Goal: Communication & Community: Answer question/provide support

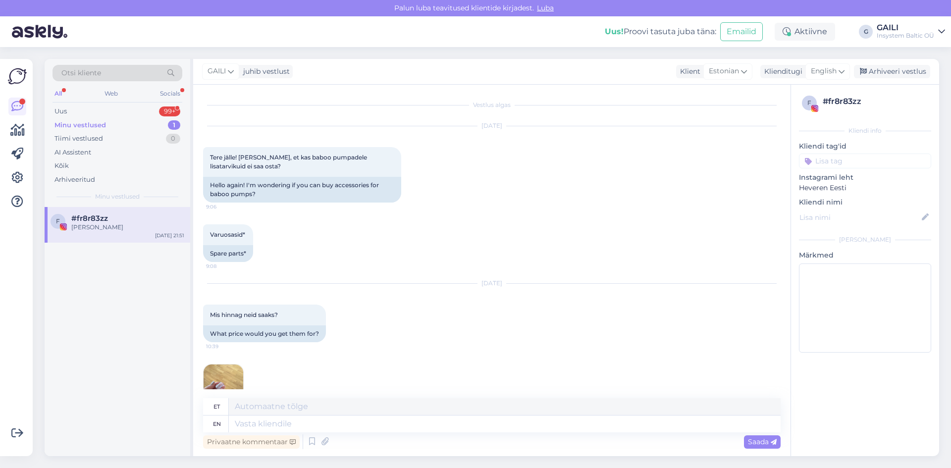
scroll to position [344, 0]
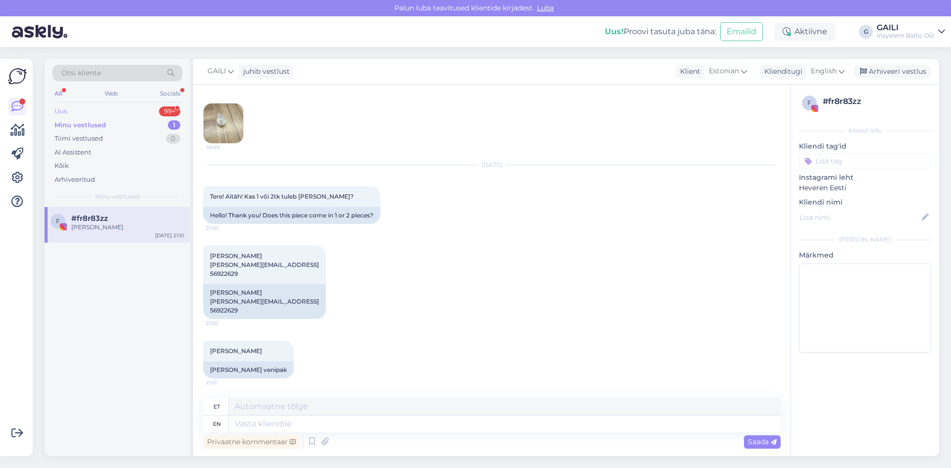
click at [82, 110] on div "Uus 99+" at bounding box center [117, 111] width 130 height 14
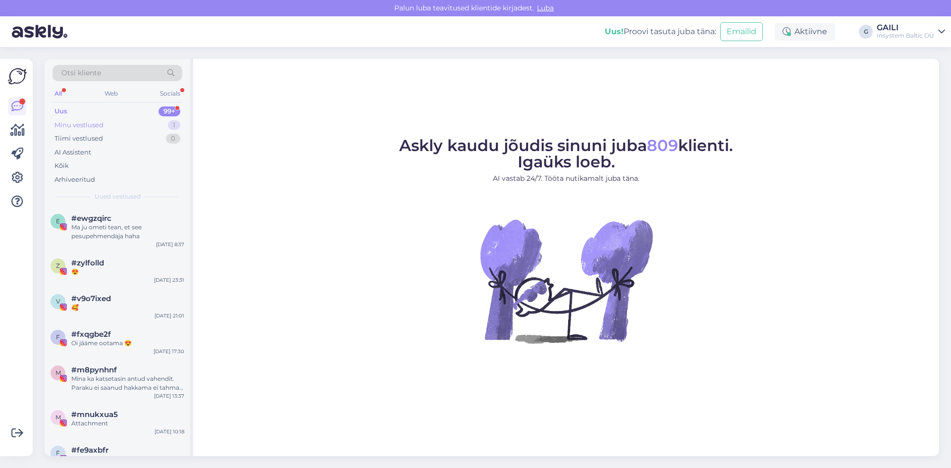
click at [113, 123] on div "Minu vestlused 1" at bounding box center [117, 125] width 130 height 14
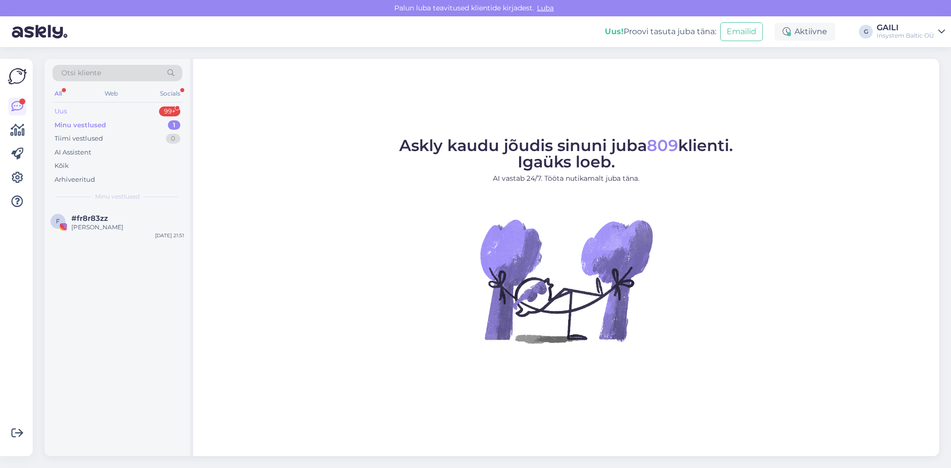
click at [71, 113] on div "Uus 99+" at bounding box center [117, 111] width 130 height 14
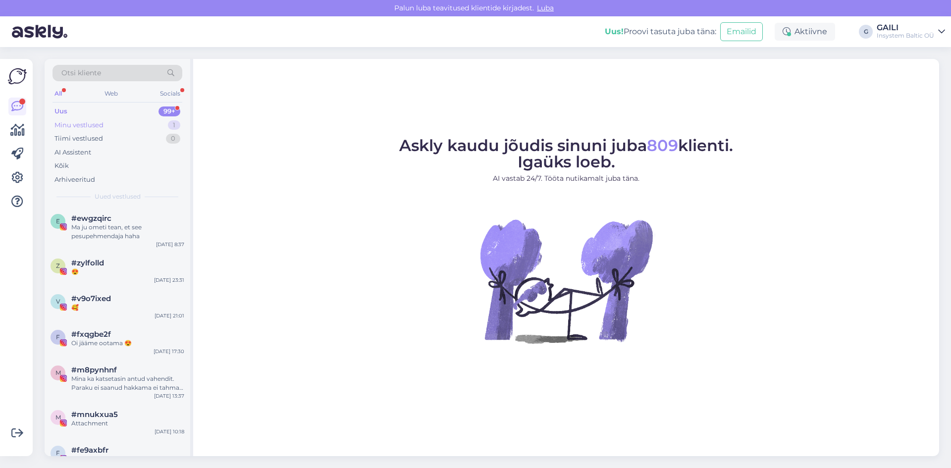
click at [63, 127] on div "Minu vestlused" at bounding box center [78, 125] width 49 height 10
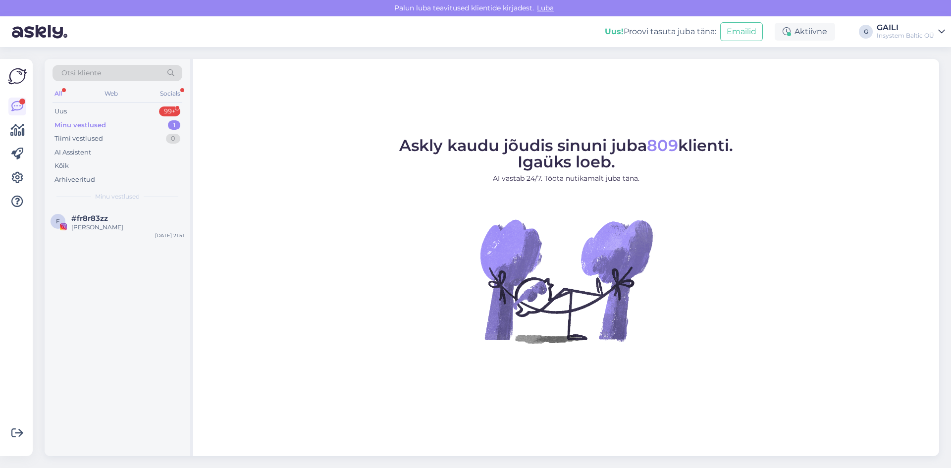
click at [79, 103] on div "Otsi kliente All Web Socials Uus 99+ Minu vestlused 1 Tiimi vestlused 0 AI Assi…" at bounding box center [118, 133] width 146 height 148
click at [74, 109] on div "Uus 99+" at bounding box center [117, 111] width 130 height 14
